Goal: Browse casually

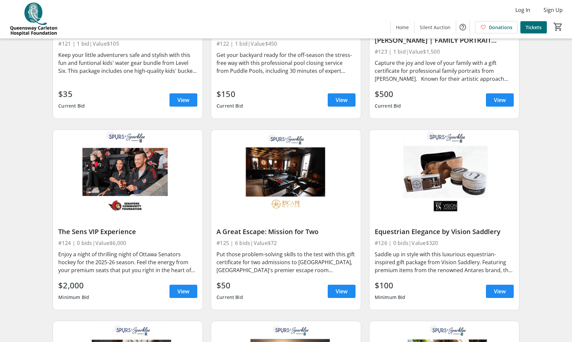
scroll to position [1409, 0]
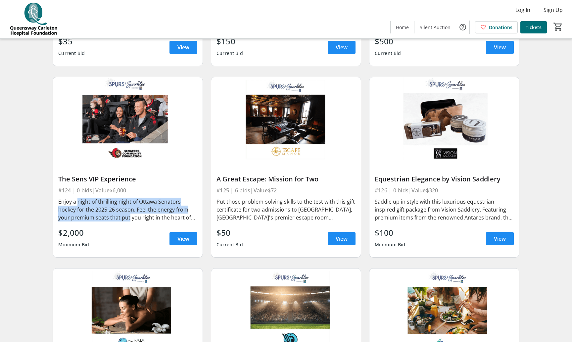
drag, startPoint x: 76, startPoint y: 192, endPoint x: 126, endPoint y: 206, distance: 52.0
click at [126, 206] on div "Enjoy a night of thrilling night of Ottawa Senators hockey for the 2025-26 seas…" at bounding box center [127, 210] width 139 height 24
click at [125, 206] on div "Enjoy a night of thrilling night of Ottawa Senators hockey for the 2025-26 seas…" at bounding box center [127, 210] width 139 height 24
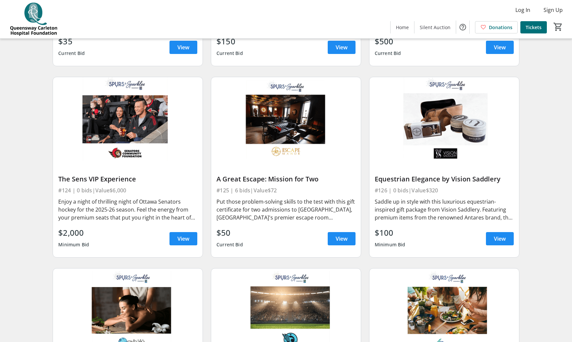
drag, startPoint x: 116, startPoint y: 205, endPoint x: 122, endPoint y: 203, distance: 6.3
click at [116, 205] on div "Enjoy a night of thrilling night of Ottawa Senators hockey for the 2025-26 seas…" at bounding box center [127, 210] width 139 height 24
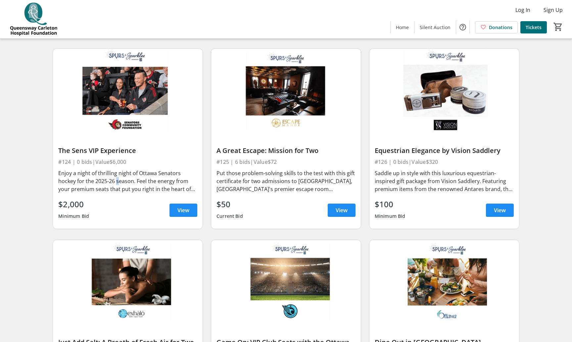
scroll to position [1532, 0]
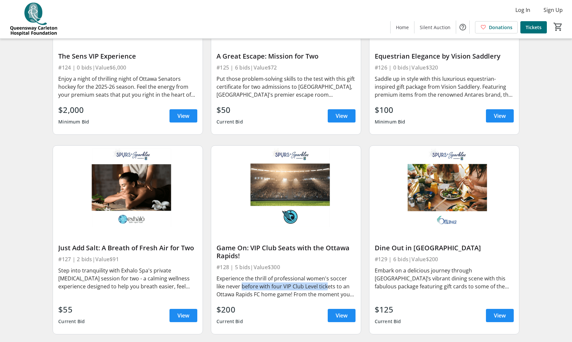
drag, startPoint x: 231, startPoint y: 275, endPoint x: 315, endPoint y: 278, distance: 83.8
click at [315, 278] on div "Experience the thrill of professional women's soccer like never before with fou…" at bounding box center [286, 287] width 139 height 24
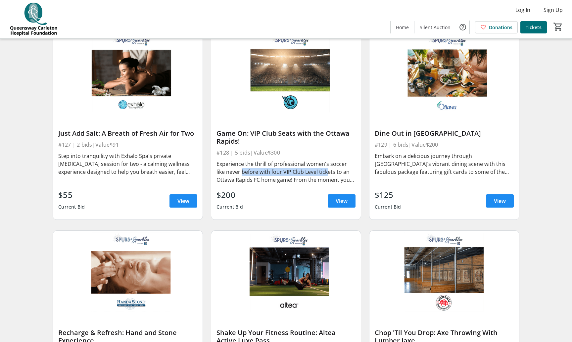
scroll to position [1760, 0]
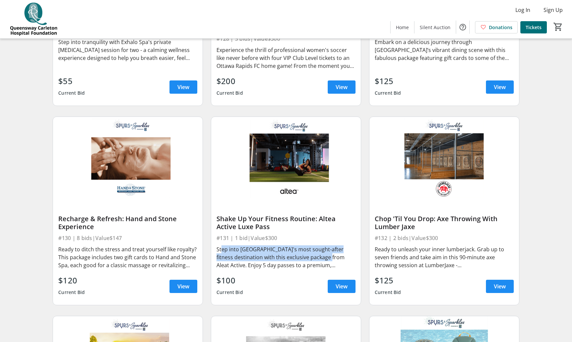
drag, startPoint x: 219, startPoint y: 243, endPoint x: 311, endPoint y: 252, distance: 92.8
click at [311, 252] on div "Step into [GEOGRAPHIC_DATA]'s most sought-after fitness destination with this e…" at bounding box center [286, 257] width 139 height 24
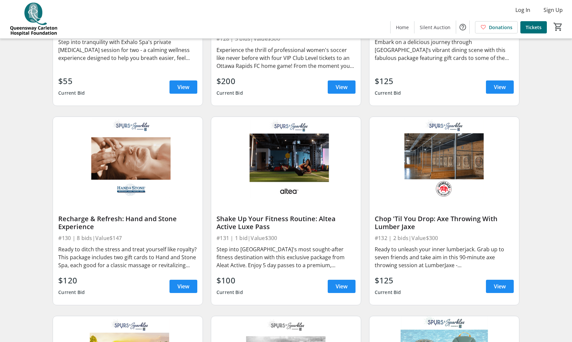
click at [279, 254] on div "Step into [GEOGRAPHIC_DATA]'s most sought-after fitness destination with this e…" at bounding box center [286, 257] width 139 height 24
drag, startPoint x: 317, startPoint y: 252, endPoint x: 266, endPoint y: 246, distance: 51.0
click at [266, 246] on div "Step into [GEOGRAPHIC_DATA]'s most sought-after fitness destination with this e…" at bounding box center [286, 257] width 139 height 24
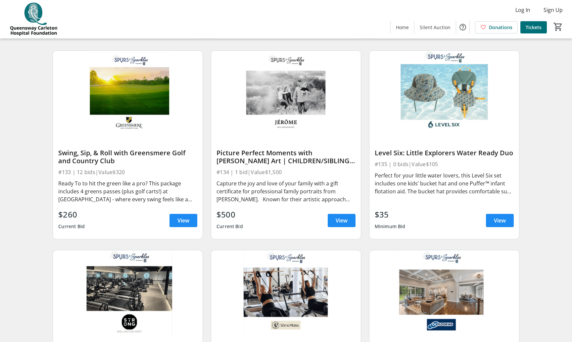
scroll to position [2156, 0]
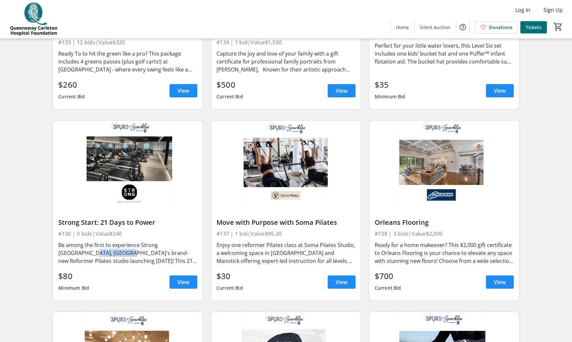
drag, startPoint x: 64, startPoint y: 243, endPoint x: 95, endPoint y: 243, distance: 30.8
click at [95, 243] on div "Be among the first to experience Strong [GEOGRAPHIC_DATA], [GEOGRAPHIC_DATA]'s …" at bounding box center [127, 253] width 139 height 24
click at [146, 249] on div "Be among the first to experience Strong [GEOGRAPHIC_DATA], [GEOGRAPHIC_DATA]'s …" at bounding box center [127, 253] width 139 height 24
drag, startPoint x: 176, startPoint y: 245, endPoint x: 77, endPoint y: 241, distance: 99.4
click at [77, 241] on div "Be among the first to experience Strong [GEOGRAPHIC_DATA], [GEOGRAPHIC_DATA]'s …" at bounding box center [127, 253] width 139 height 24
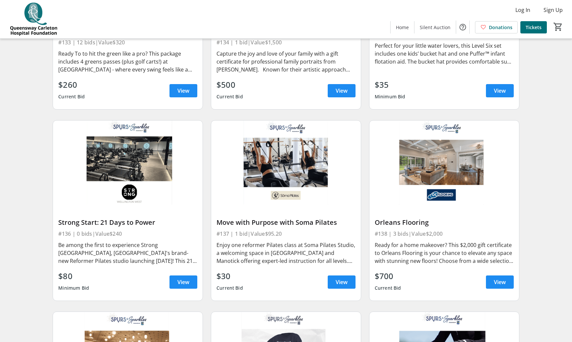
click at [334, 241] on div "Enjoy one reformer Pilates class at Soma Pilates Studio, a welcoming space in […" at bounding box center [286, 253] width 139 height 24
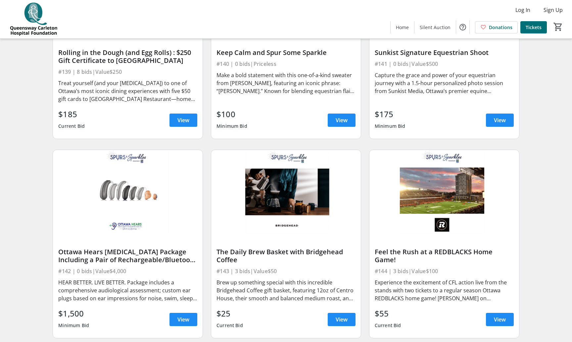
scroll to position [2526, 0]
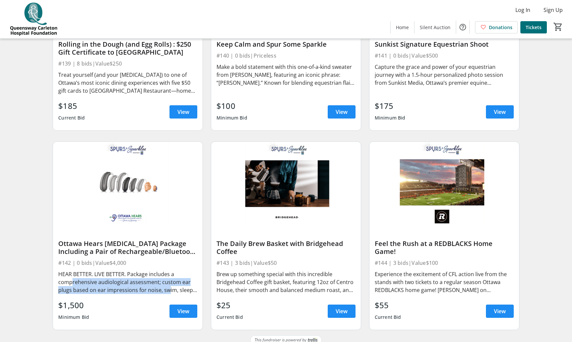
drag, startPoint x: 70, startPoint y: 275, endPoint x: 165, endPoint y: 280, distance: 95.2
click at [165, 280] on div "HEAR BETTER. LIVE BETTER. Package includes a comprehensive audiological assessm…" at bounding box center [127, 282] width 139 height 24
